Goal: Information Seeking & Learning: Learn about a topic

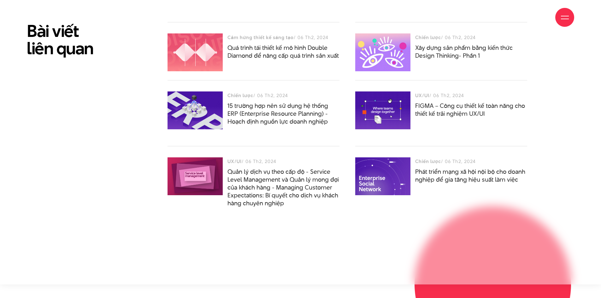
scroll to position [2681, 0]
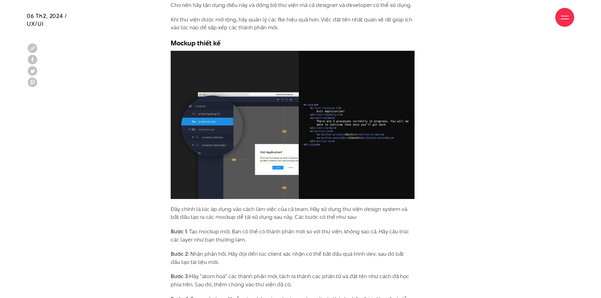
scroll to position [1924, 0]
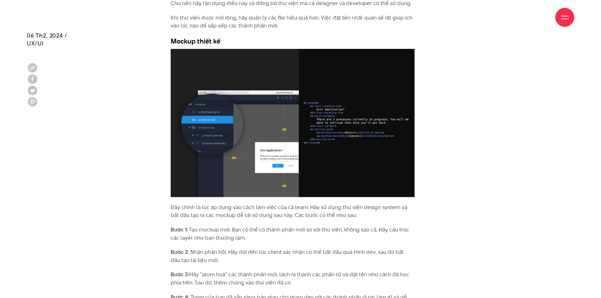
click at [279, 161] on img at bounding box center [293, 123] width 244 height 148
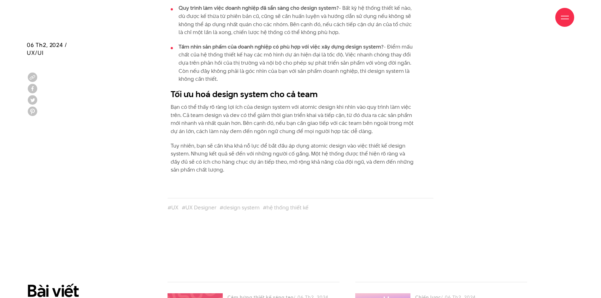
scroll to position [2429, 0]
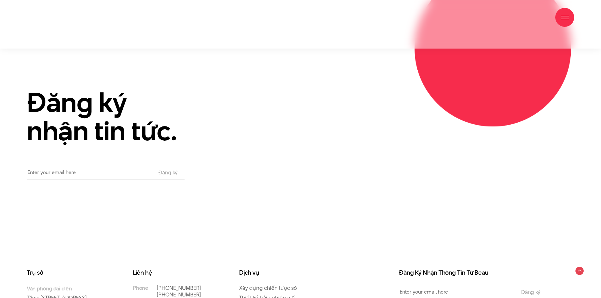
scroll to position [3542, 0]
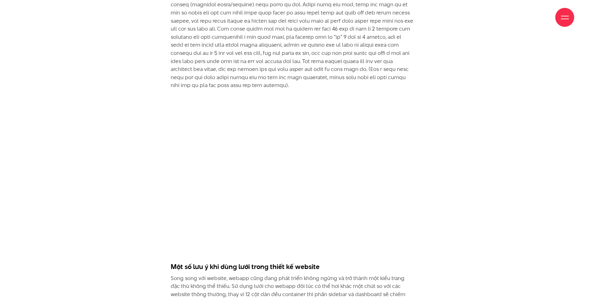
scroll to position [2713, 0]
